Goal: Information Seeking & Learning: Compare options

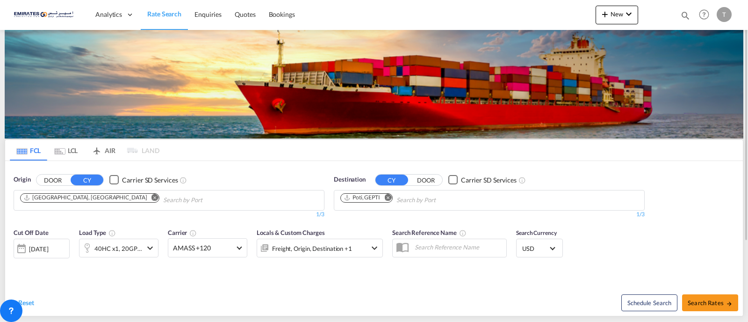
click at [389, 197] on md-icon "Remove" at bounding box center [387, 197] width 7 height 7
type input "[GEOGRAPHIC_DATA]"
click at [36, 174] on button "DOOR" at bounding box center [52, 179] width 33 height 11
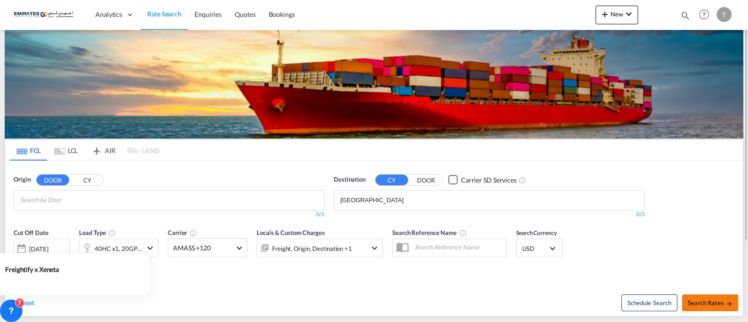
click at [712, 300] on span "Search Rates" at bounding box center [710, 302] width 45 height 7
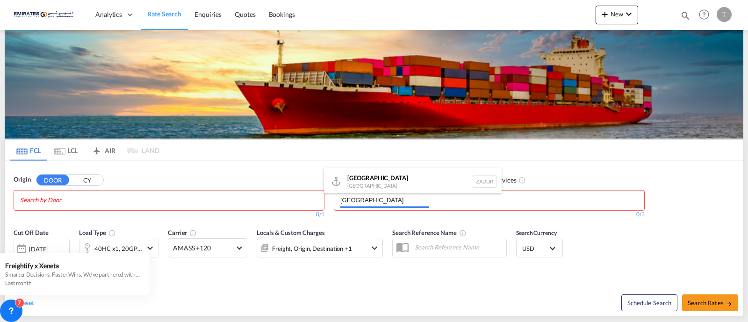
click at [457, 192] on body "Analytics Dashboard Rate Search Enquiries Quotes Bookings" at bounding box center [374, 161] width 748 height 322
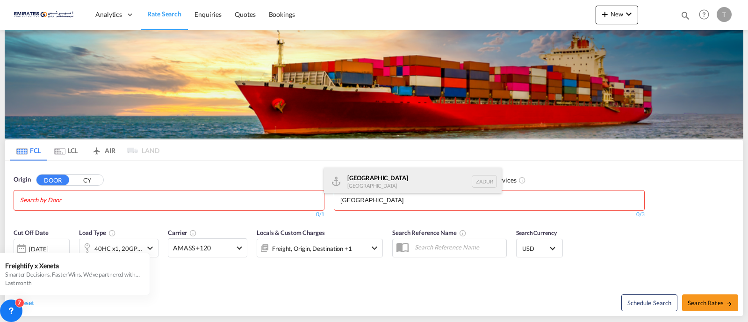
click at [378, 185] on div "[GEOGRAPHIC_DATA] [GEOGRAPHIC_DATA] ZADUR" at bounding box center [413, 181] width 178 height 28
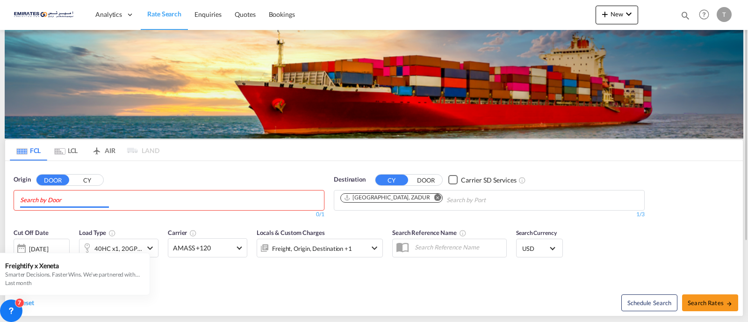
click at [220, 202] on md-chips at bounding box center [169, 200] width 310 height 20
type input "J"
click at [148, 199] on md-chips at bounding box center [169, 200] width 310 height 20
type input "J"
click at [86, 179] on button "CY" at bounding box center [87, 179] width 33 height 11
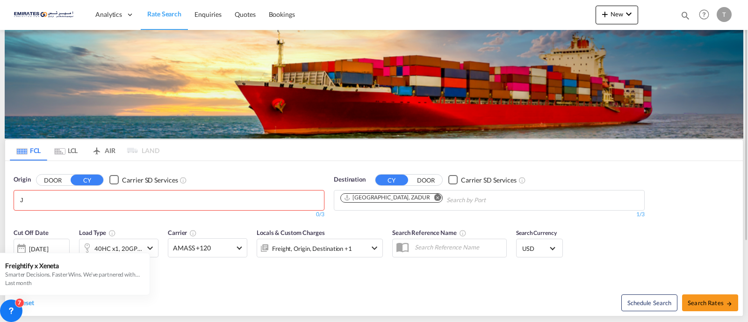
click at [51, 200] on input "J" at bounding box center [64, 200] width 89 height 15
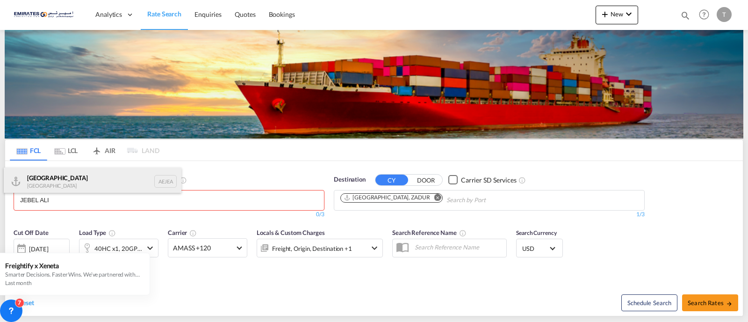
type input "JEBEL ALI"
click at [51, 188] on div "[GEOGRAPHIC_DATA] AEJEA" at bounding box center [93, 181] width 178 height 28
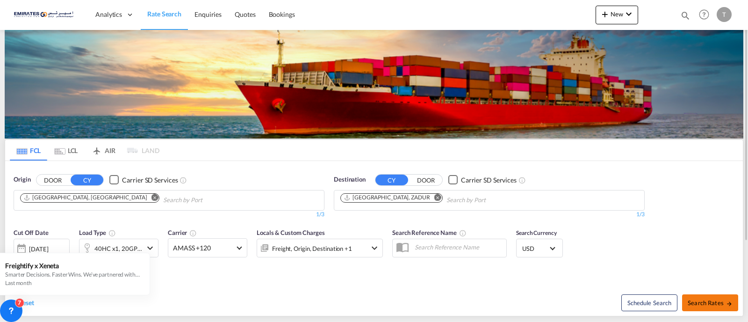
click at [703, 305] on span "Search Rates" at bounding box center [710, 302] width 45 height 7
type input "AEJEA to ZADUR / [DATE]"
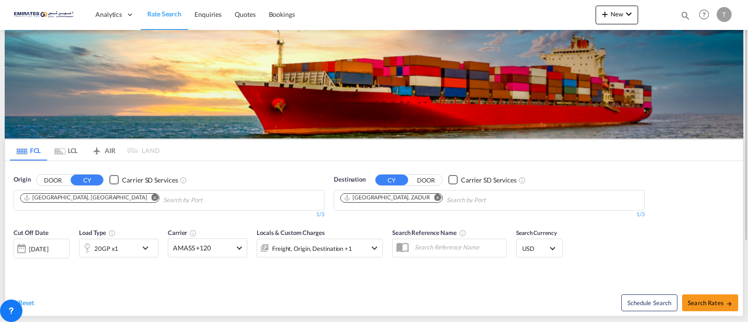
scroll to position [58, 0]
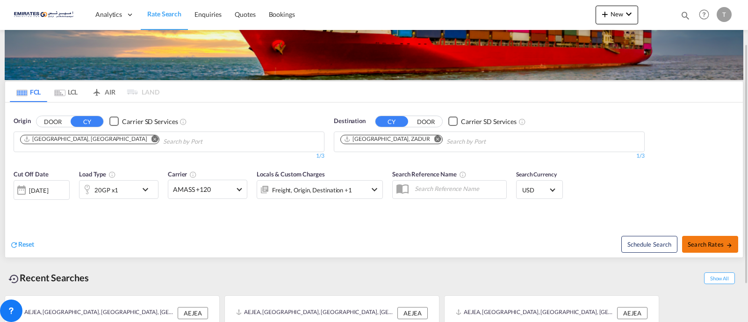
click at [698, 241] on span "Search Rates" at bounding box center [710, 243] width 45 height 7
type input "AEJEA to ZADUR / [DATE]"
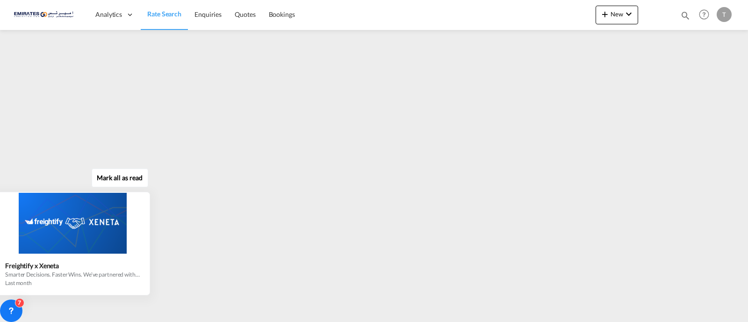
click at [137, 242] on div at bounding box center [72, 223] width 153 height 61
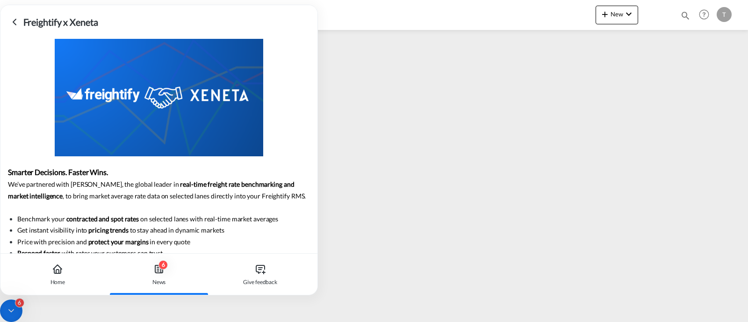
click at [14, 22] on icon at bounding box center [14, 21] width 11 height 11
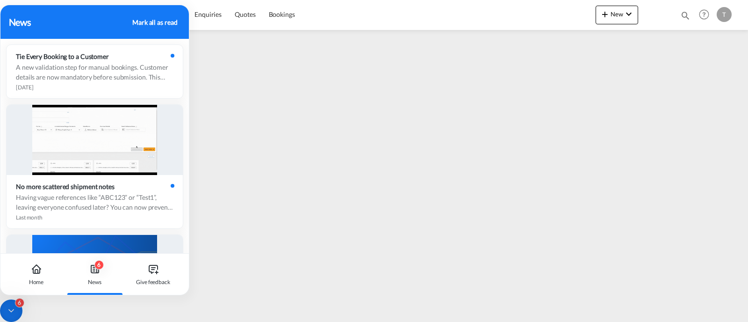
click at [13, 308] on icon at bounding box center [11, 310] width 9 height 9
